Goal: Task Accomplishment & Management: Manage account settings

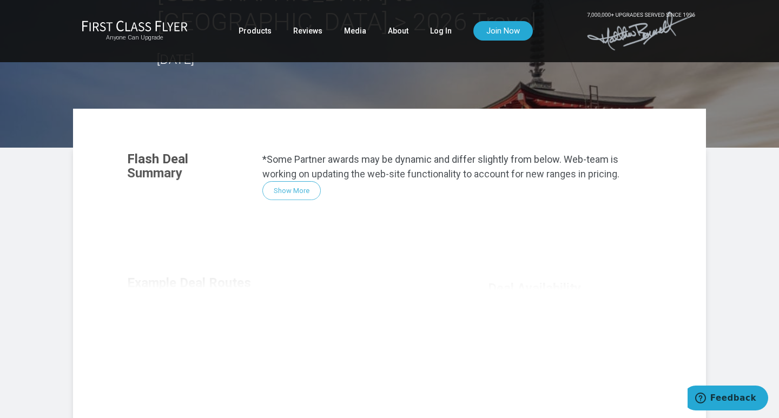
scroll to position [127, 0]
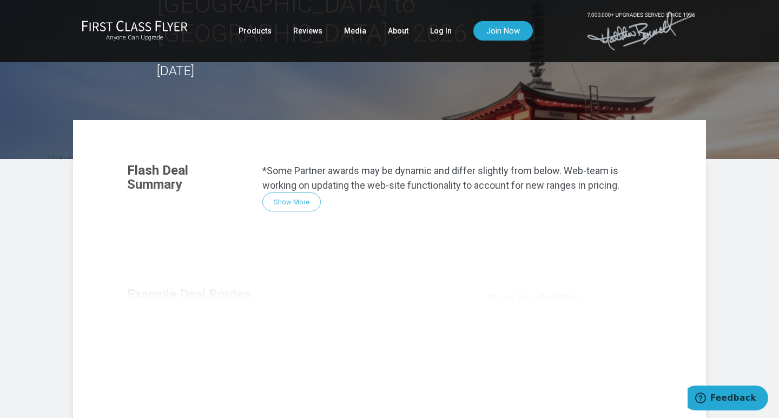
click at [307, 169] on div "Flash Deal Summary *Some Partner awards may be dynamic and differ slightly from…" at bounding box center [389, 300] width 546 height 295
click at [291, 173] on div "Flash Deal Summary *Some Partner awards may be dynamic and differ slightly from…" at bounding box center [389, 300] width 546 height 295
click at [433, 31] on link "Log In" at bounding box center [441, 30] width 22 height 19
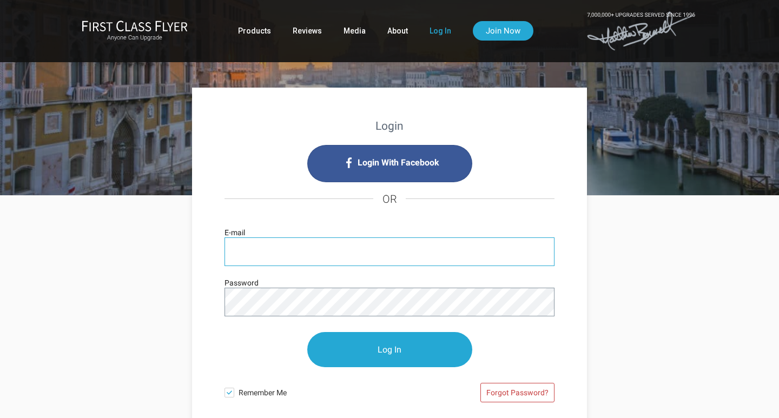
click at [242, 248] on input "E-mail" at bounding box center [389, 251] width 330 height 29
click at [264, 251] on input "imilin5" at bounding box center [389, 251] width 330 height 29
type input "[EMAIL_ADDRESS][DOMAIN_NAME]"
click at [401, 392] on div "Forgot Password?" at bounding box center [471, 395] width 165 height 34
click at [519, 391] on link "Forgot Password?" at bounding box center [517, 392] width 74 height 19
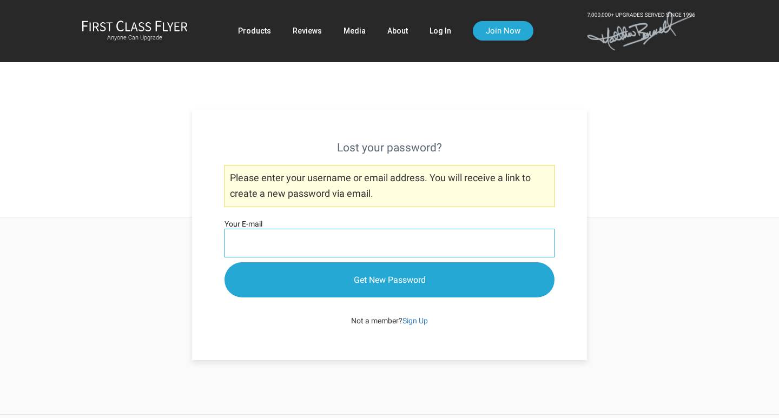
click at [233, 237] on input "Your E-mail" at bounding box center [389, 243] width 330 height 29
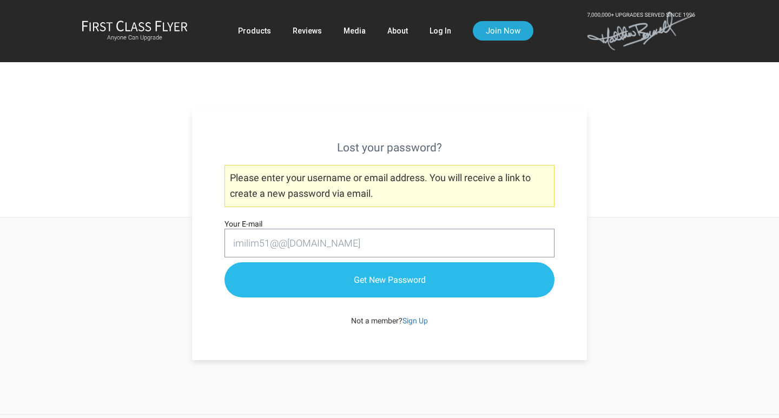
type input "imilim51@@gmal.com"
click at [390, 274] on input "Get New Password" at bounding box center [389, 279] width 330 height 35
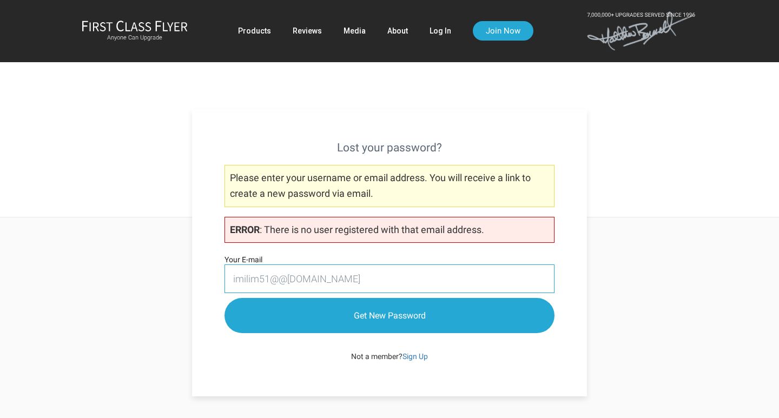
click at [259, 280] on input "imilim51@@gmal.com" at bounding box center [389, 278] width 330 height 29
click at [303, 277] on input "imilin51@@gmal.com" at bounding box center [389, 278] width 330 height 29
click at [302, 277] on input "imilin51@@gmal.com" at bounding box center [389, 278] width 330 height 29
type input "imilin51@@gmail.com"
click at [573, 242] on div "Lost your password? Please enter your username or email address. You will recei…" at bounding box center [389, 252] width 395 height 287
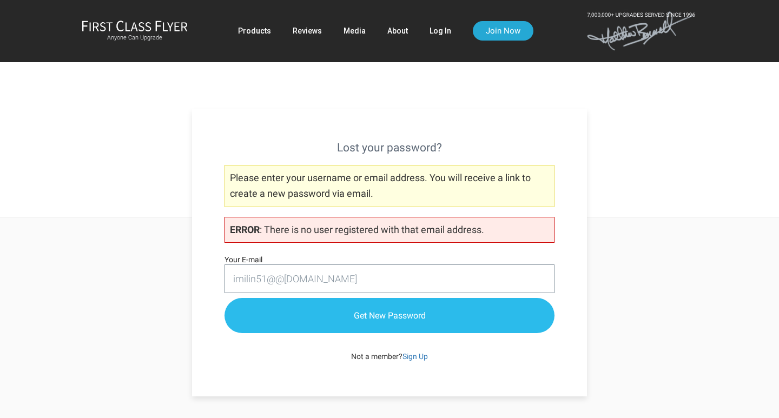
click at [396, 311] on input "Get New Password" at bounding box center [389, 315] width 330 height 35
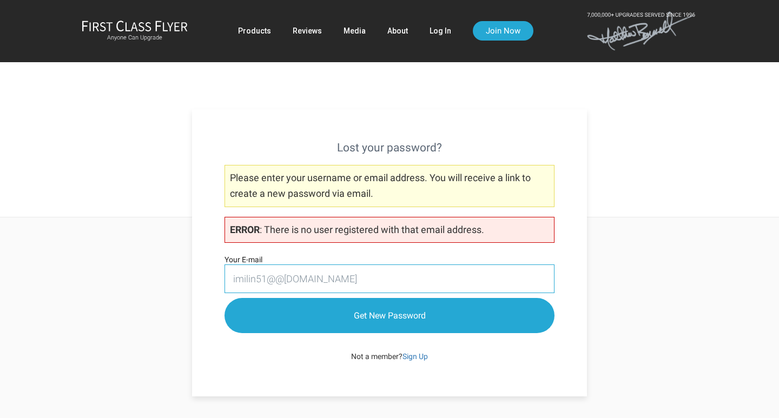
click at [283, 277] on input "imilin51@@[DOMAIN_NAME]" at bounding box center [389, 278] width 330 height 29
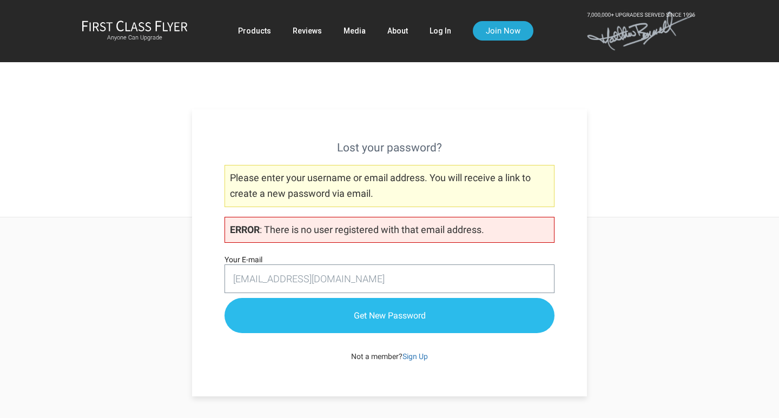
type input "[EMAIL_ADDRESS][DOMAIN_NAME]"
click at [418, 317] on input "Get New Password" at bounding box center [389, 315] width 330 height 35
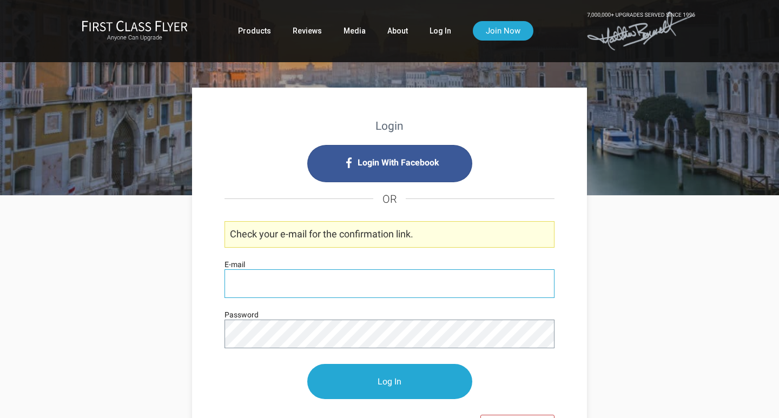
click at [237, 281] on input "E-mail" at bounding box center [389, 283] width 330 height 29
type input "imilin51@gmail.com"
click at [577, 307] on div "Login Login With Facebook OR Check your e-mail for the confirmation link. imili…" at bounding box center [389, 302] width 395 height 429
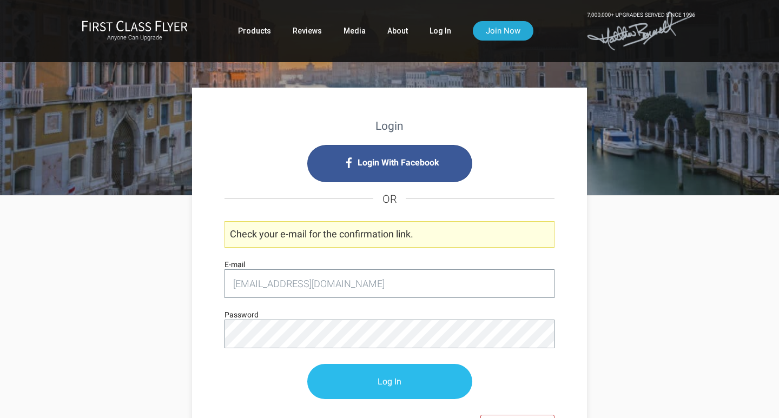
click at [403, 377] on input "Log In" at bounding box center [389, 381] width 165 height 35
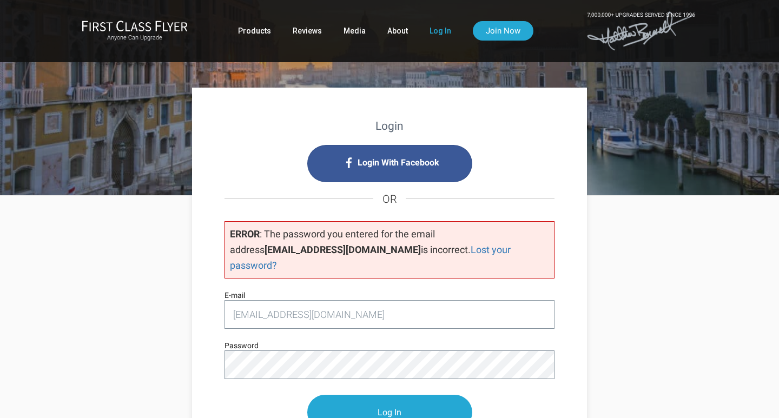
click at [492, 388] on p "Log In" at bounding box center [389, 412] width 330 height 57
click at [568, 366] on div "Login Login With Facebook OR ERROR : The password you entered for the email add…" at bounding box center [389, 318] width 395 height 461
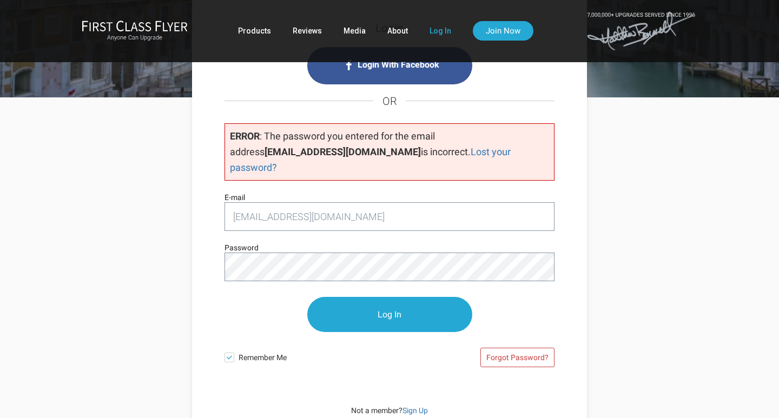
scroll to position [99, 0]
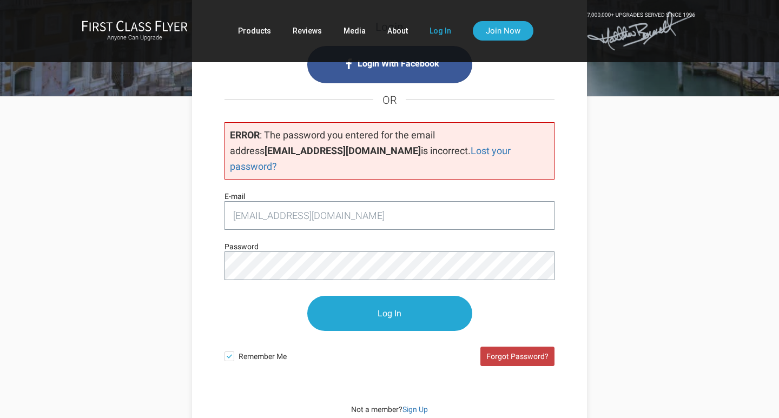
click at [518, 347] on link "Forgot Password?" at bounding box center [517, 356] width 74 height 19
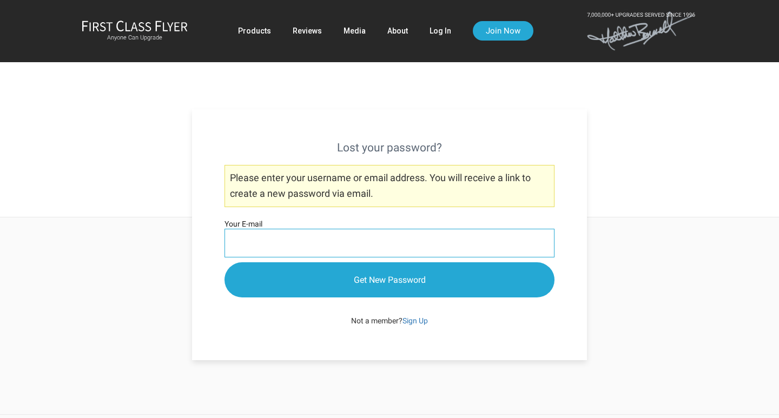
click at [236, 240] on input "Your E-mail" at bounding box center [389, 243] width 330 height 29
type input "imilin51@gmail.com"
click at [474, 321] on div "Not a member? Sign Up" at bounding box center [389, 321] width 330 height 16
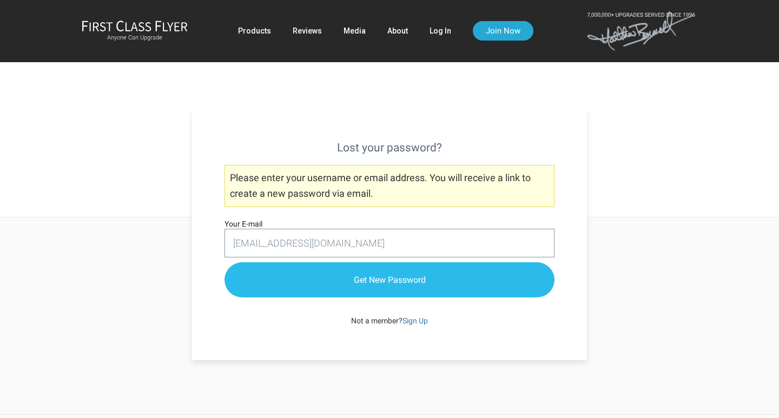
click at [467, 280] on input "Get New Password" at bounding box center [389, 279] width 330 height 35
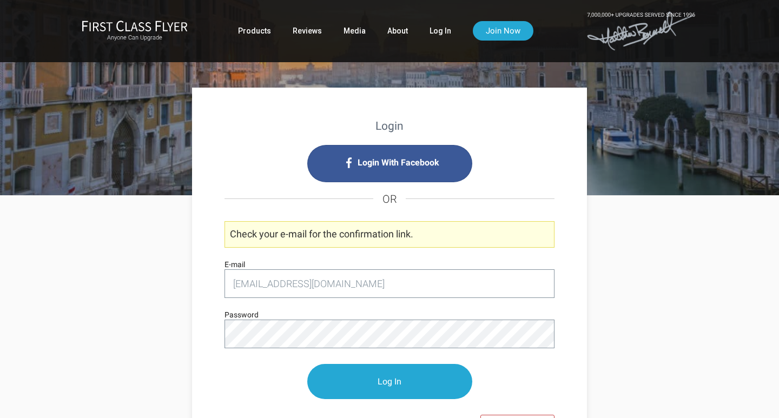
type input "[EMAIL_ADDRESS][DOMAIN_NAME]"
click at [559, 373] on div "Login With Facebook OR Check your e-mail for the confirmation link. imilin51@gm…" at bounding box center [390, 295] width 352 height 326
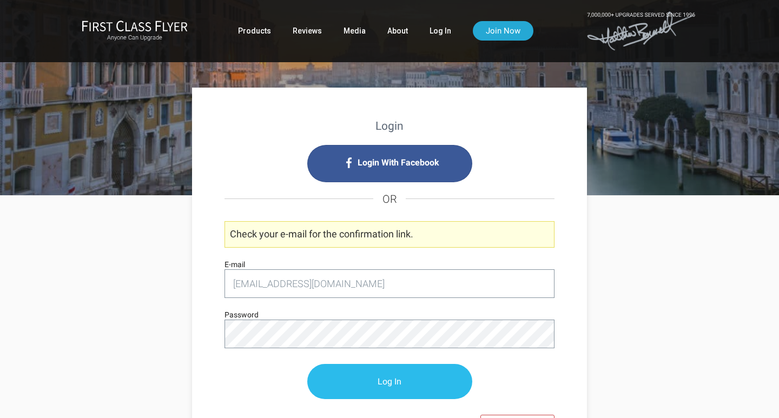
click at [396, 381] on input "Log In" at bounding box center [389, 381] width 165 height 35
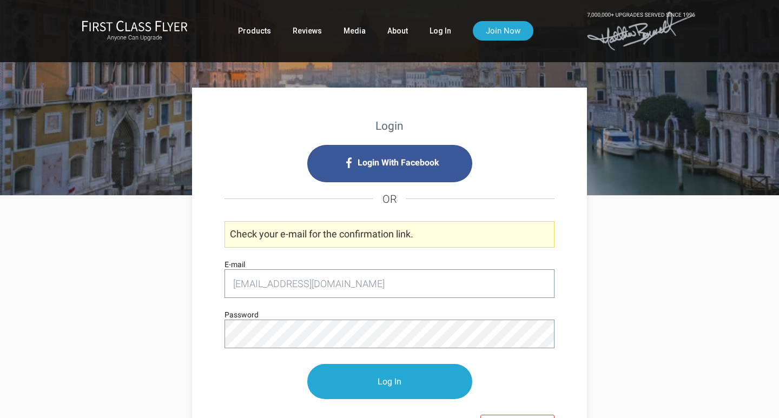
click at [642, 230] on div "Login Login With Facebook OR Check your e-mail for the confirmation link. imili…" at bounding box center [389, 356] width 633 height 321
click at [603, 365] on div "Login Login With Facebook OR Check your e-mail for the confirmation link. imili…" at bounding box center [389, 356] width 633 height 321
click at [164, 364] on div "Login Login With Facebook OR Check your e-mail for the confirmation link. imili…" at bounding box center [389, 356] width 633 height 321
click at [388, 34] on link "About" at bounding box center [397, 30] width 21 height 19
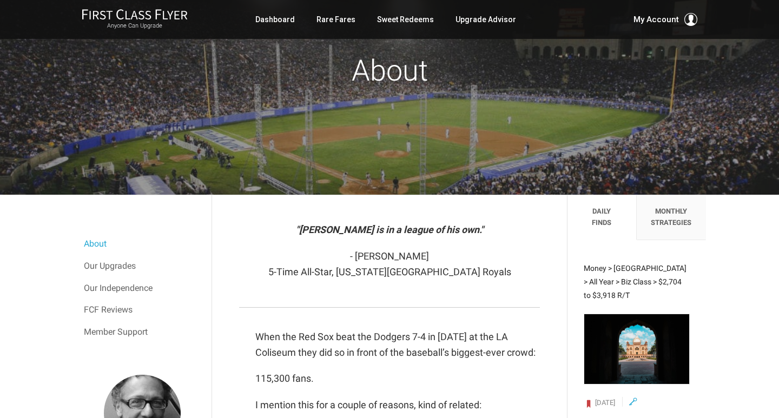
scroll to position [67, 0]
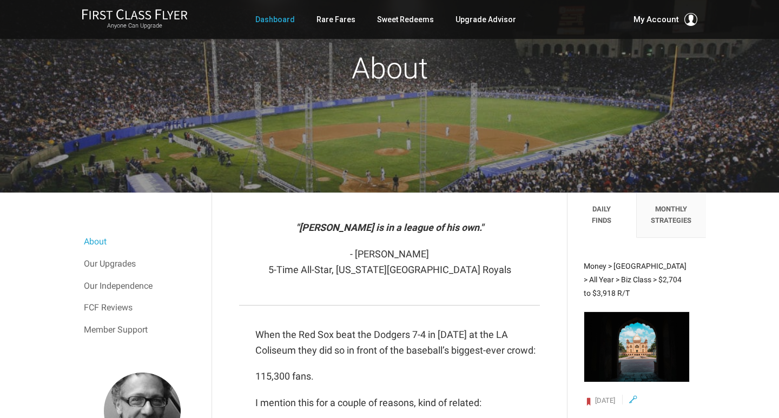
click at [286, 19] on link "Dashboard" at bounding box center [274, 19] width 39 height 19
